Goal: Check status: Check status

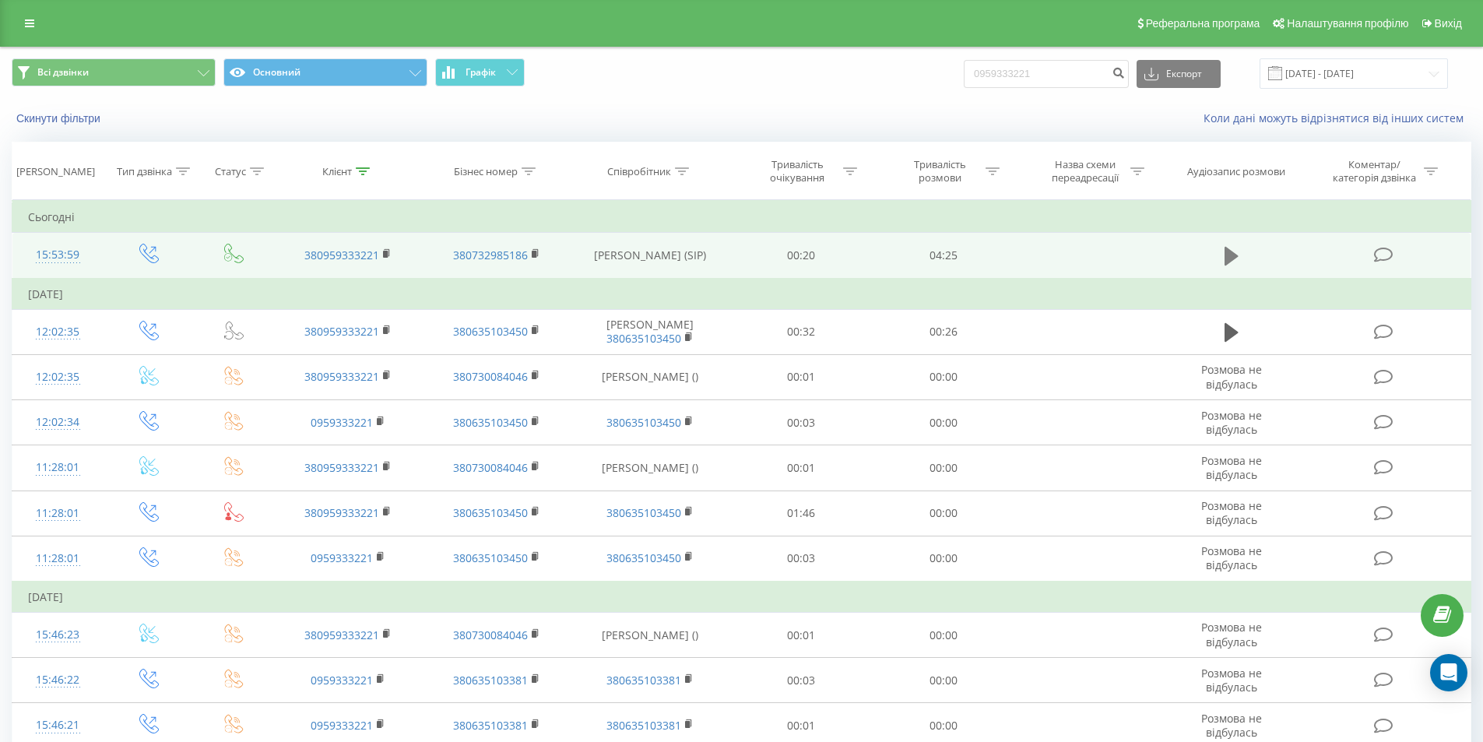
click at [1230, 258] on icon at bounding box center [1232, 256] width 14 height 19
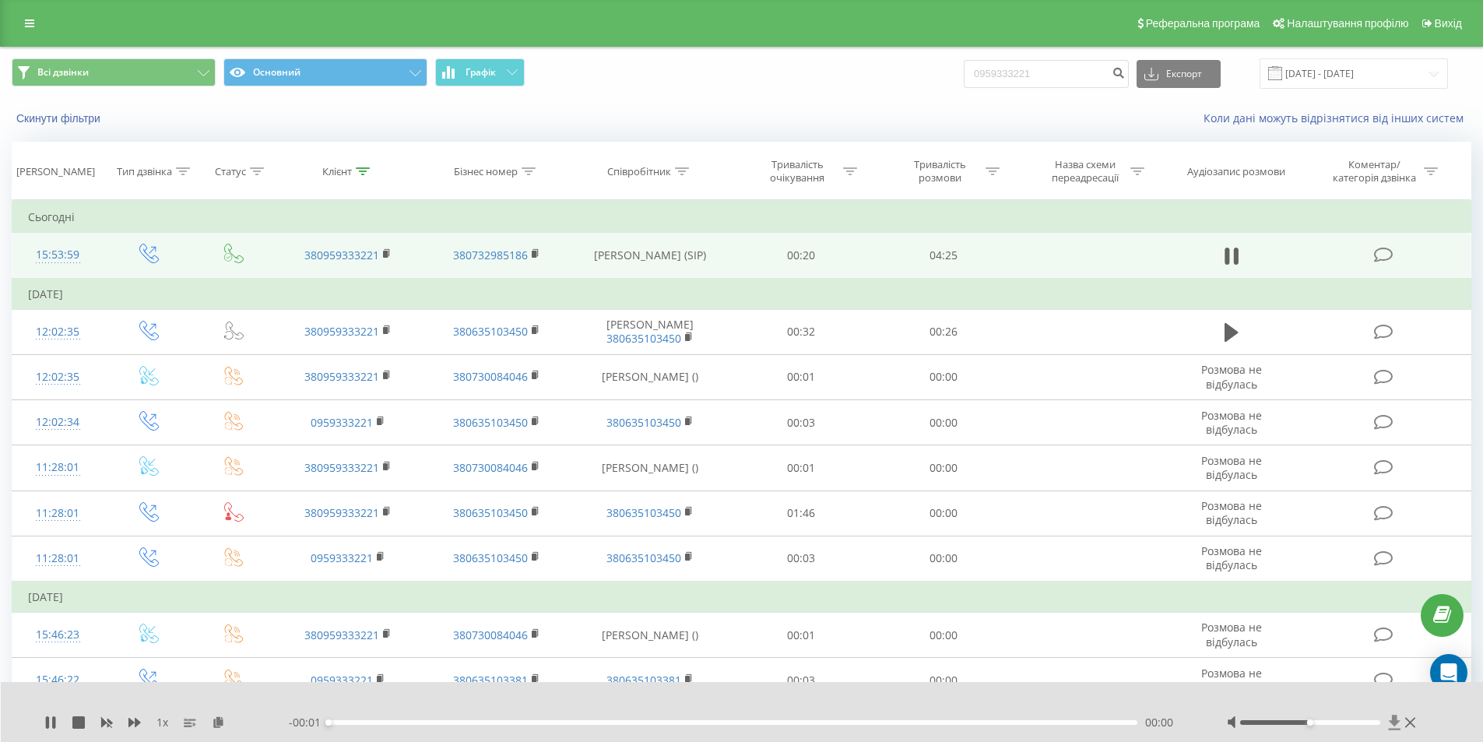
click at [1394, 725] on icon at bounding box center [1395, 722] width 12 height 15
click at [1394, 721] on icon at bounding box center [1395, 722] width 12 height 15
click at [45, 723] on icon at bounding box center [50, 722] width 12 height 12
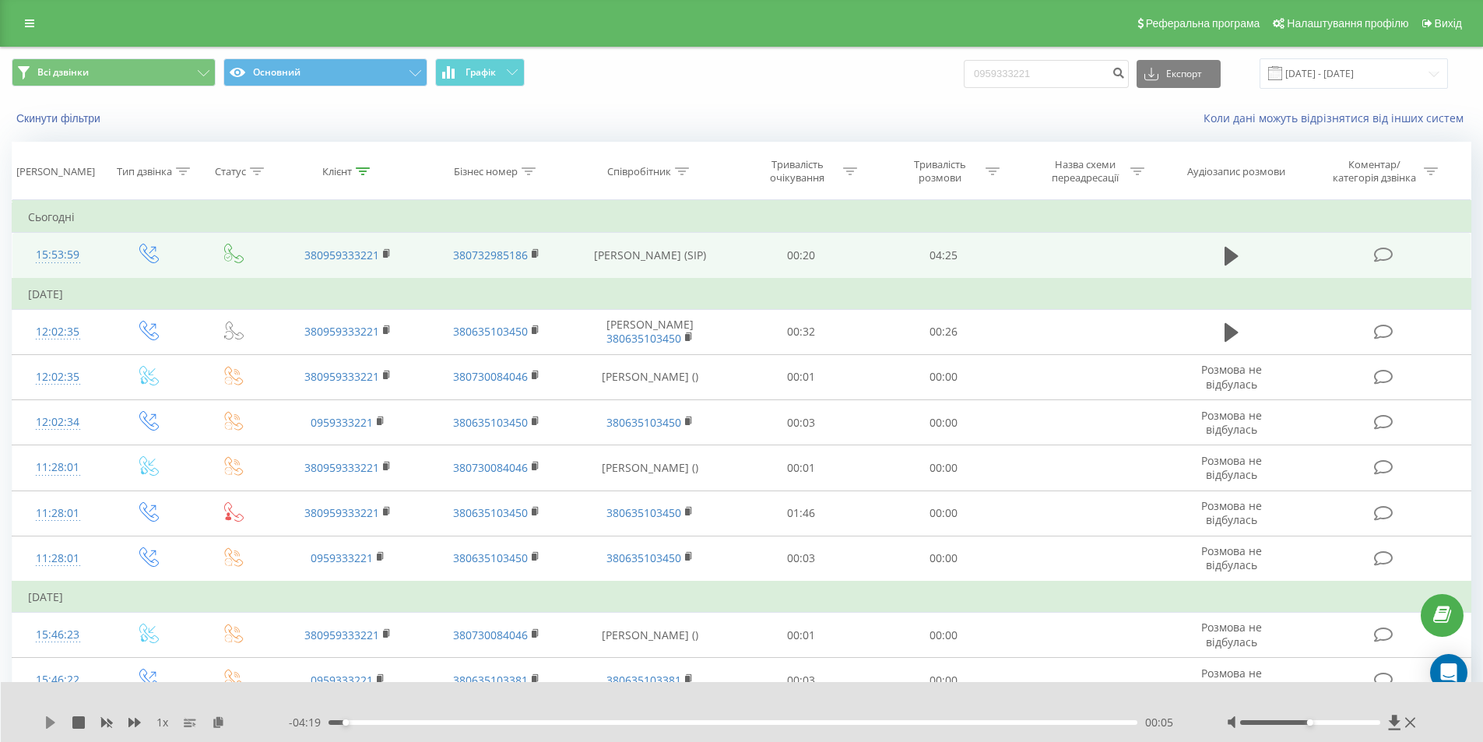
click at [49, 724] on icon at bounding box center [50, 722] width 9 height 12
click at [339, 726] on div "- 04:11 00:13 00:13" at bounding box center [738, 723] width 899 height 16
click at [339, 722] on div "00:13" at bounding box center [734, 722] width 810 height 5
click at [44, 721] on icon at bounding box center [50, 722] width 12 height 12
drag, startPoint x: 1081, startPoint y: 72, endPoint x: 968, endPoint y: 77, distance: 113.8
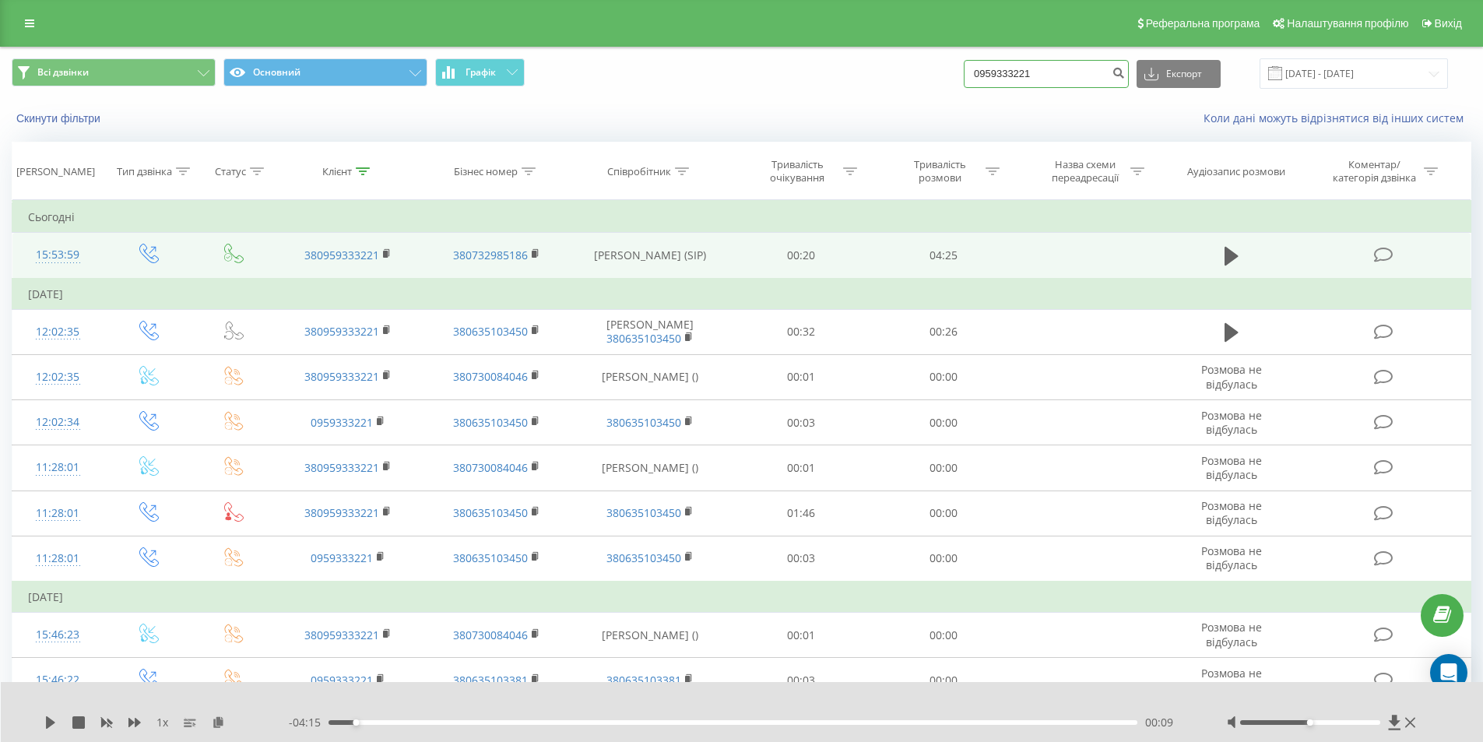
click at [968, 77] on div "Всі дзвінки Основний Графік 0959333221 Експорт .csv .xls .xlsx [DATE] - [DATE]" at bounding box center [742, 73] width 1460 height 30
paste input "500346378"
type input "0500346378"
click at [1129, 75] on button "submit" at bounding box center [1118, 74] width 21 height 28
